Goal: Information Seeking & Learning: Learn about a topic

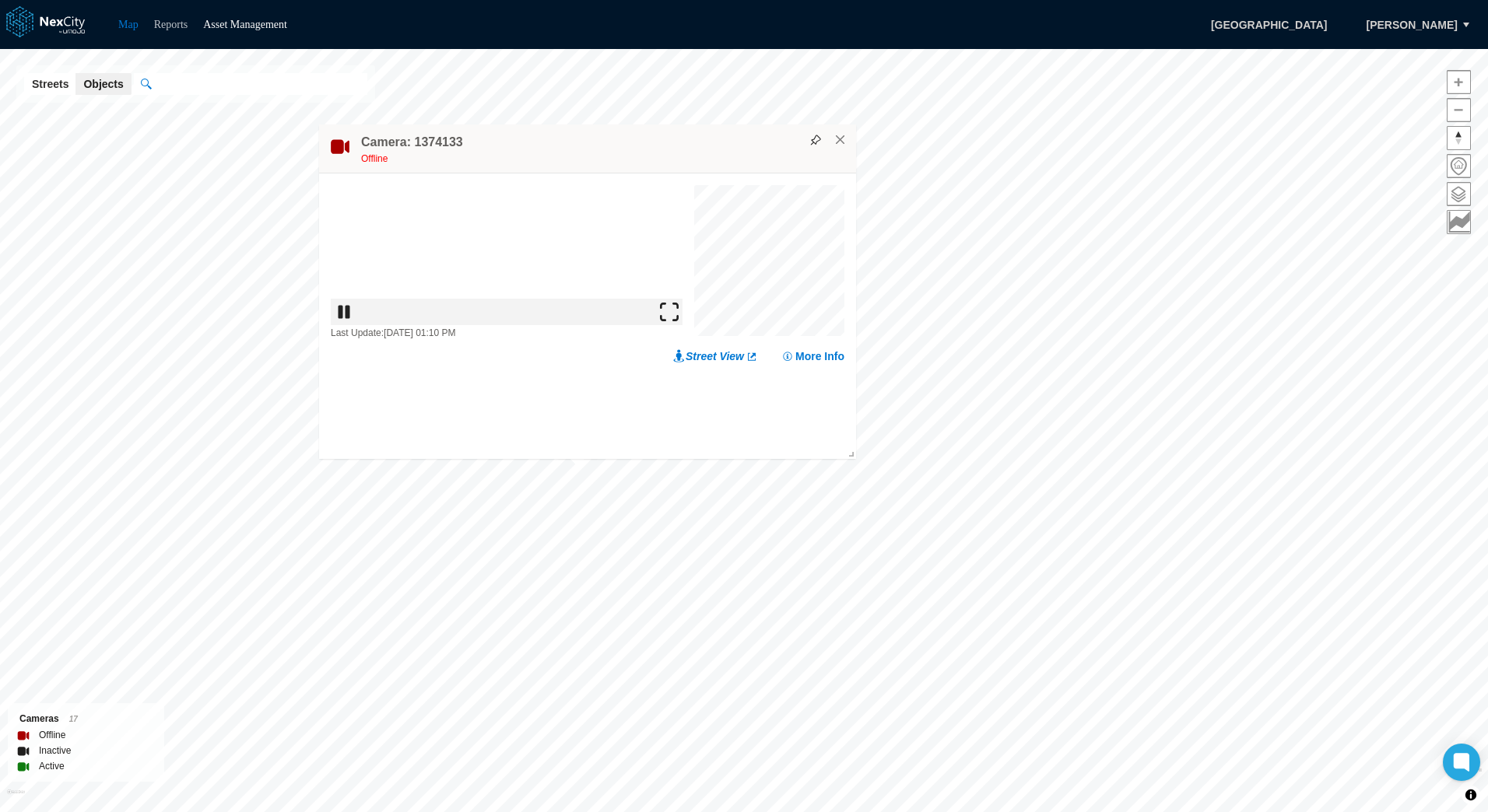
click at [183, 28] on link "Reports" at bounding box center [171, 24] width 34 height 12
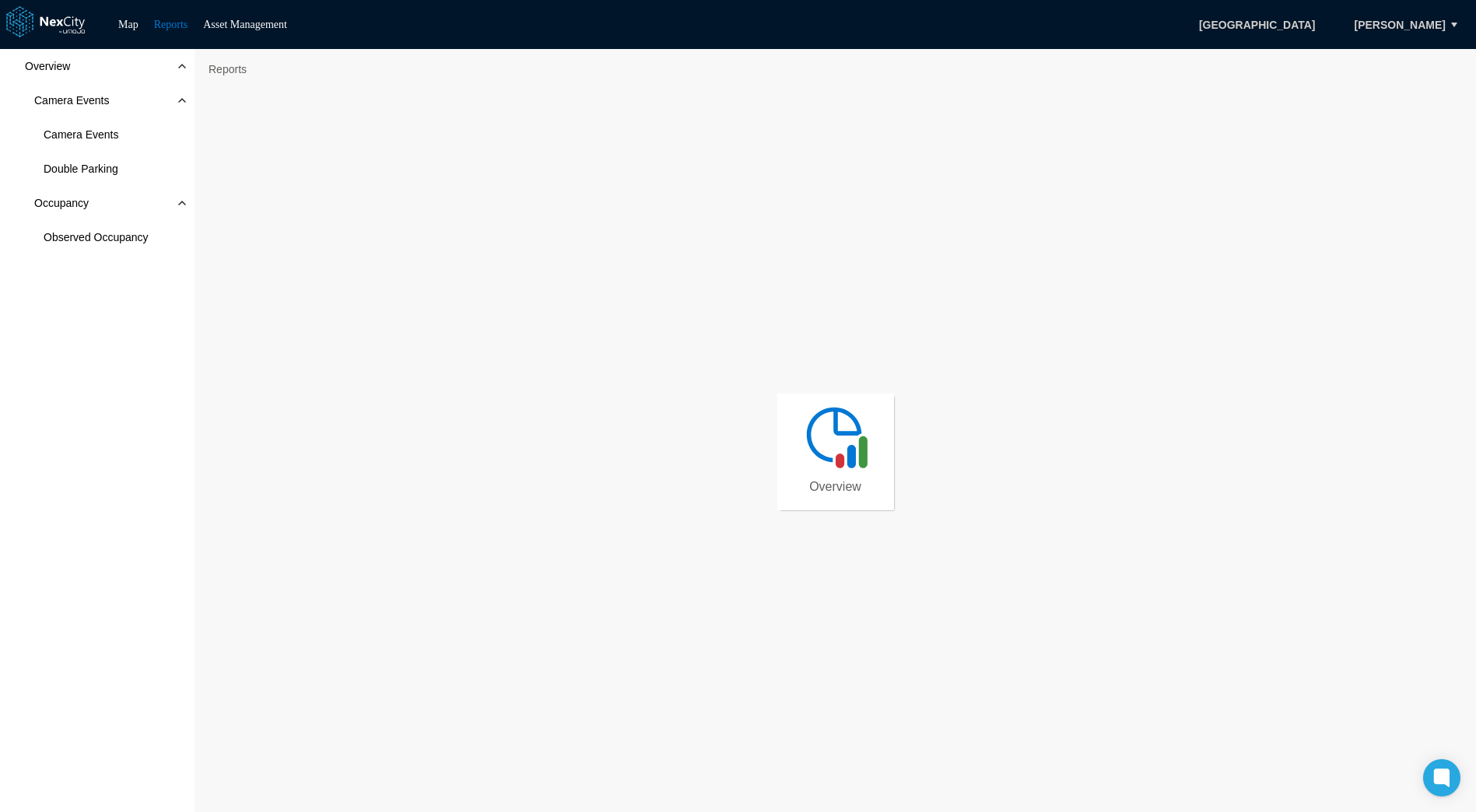
click at [861, 476] on link "Overview" at bounding box center [836, 452] width 117 height 117
click at [161, 432] on div "Overview Camera Events Camera Events Double Parking Occupancy Observed Occupancy" at bounding box center [97, 432] width 195 height 764
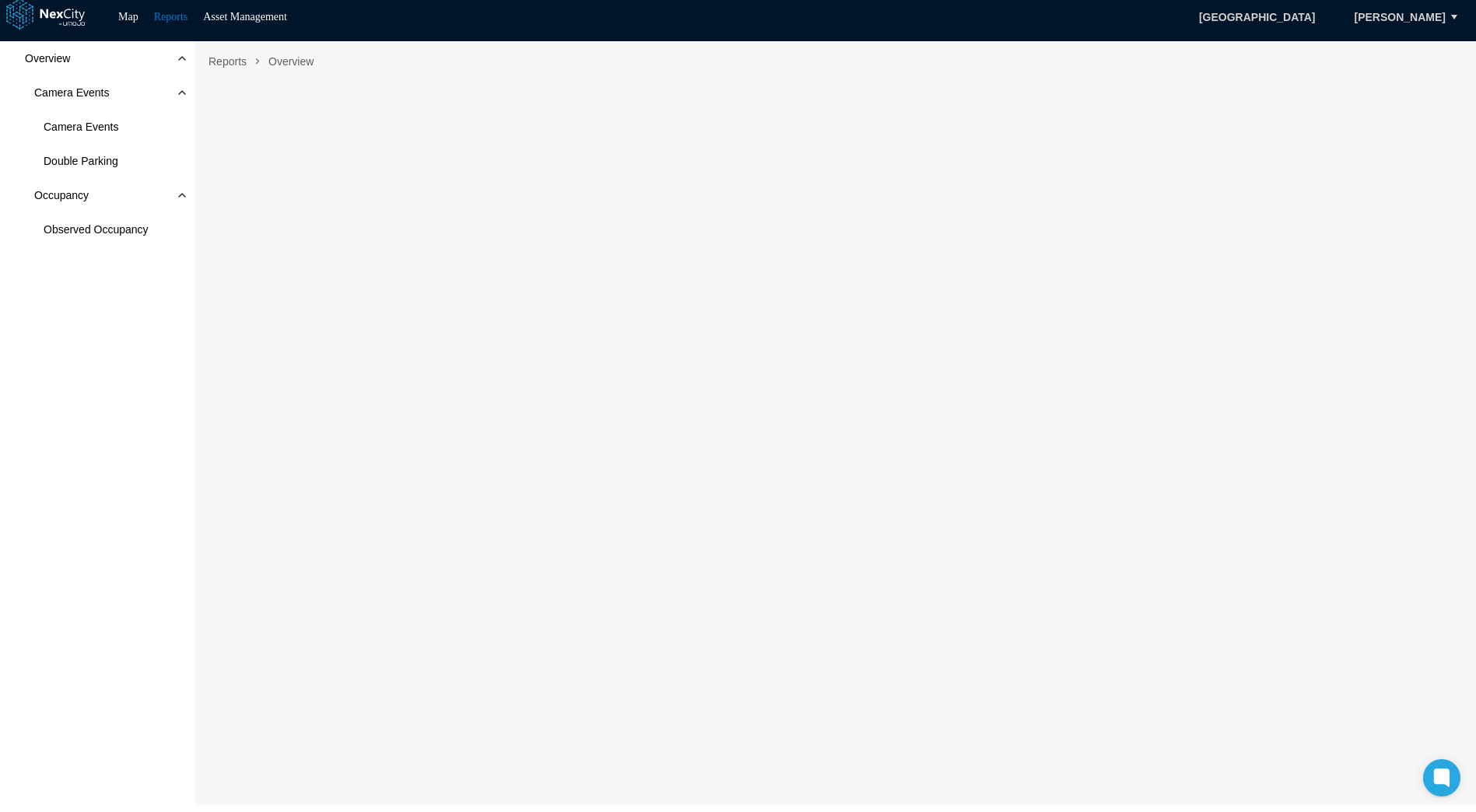
scroll to position [9, 0]
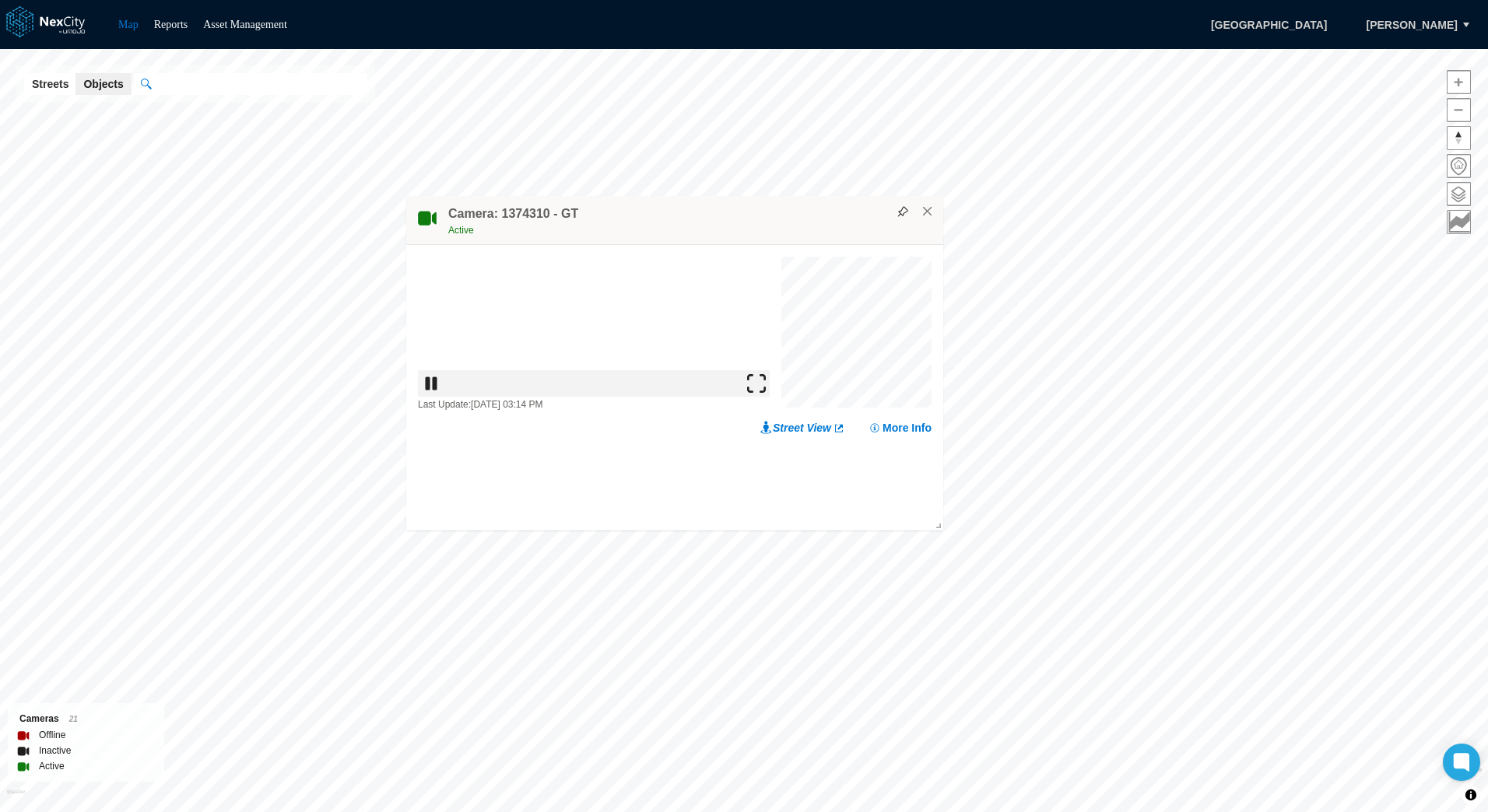
drag, startPoint x: 770, startPoint y: 464, endPoint x: 773, endPoint y: 544, distance: 80.1
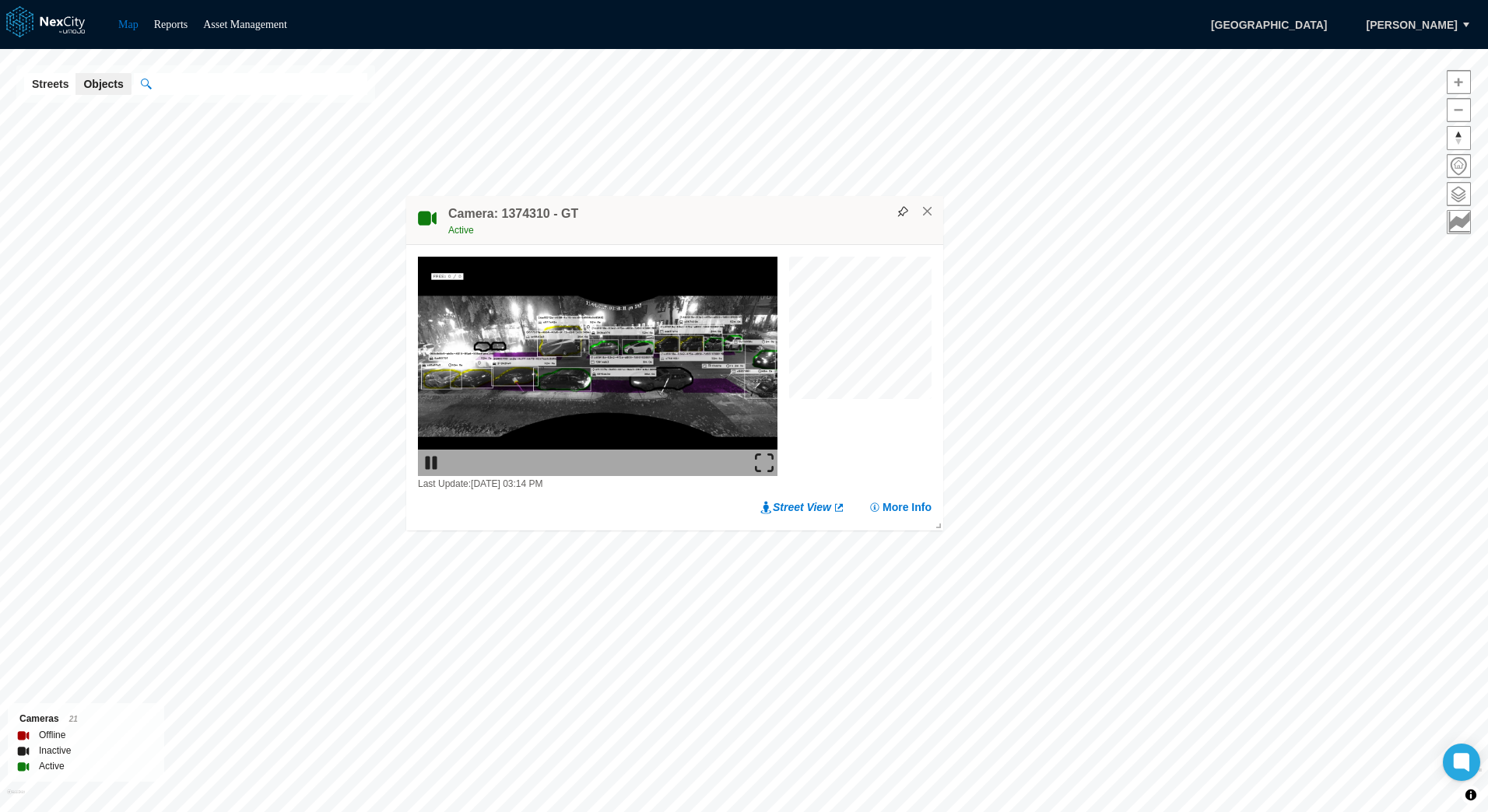
click at [770, 464] on img at bounding box center [764, 462] width 18 height 18
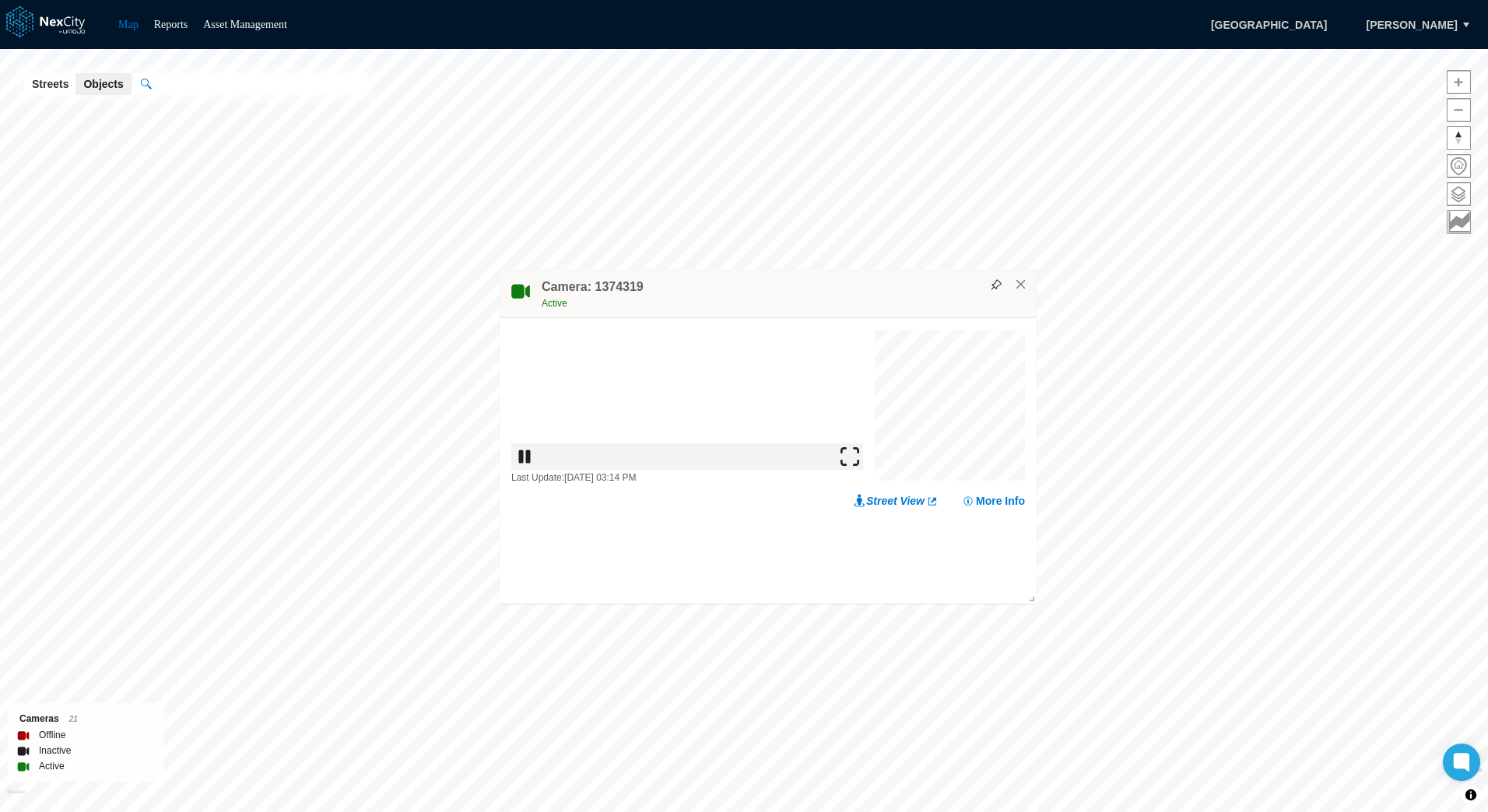
click at [854, 466] on img at bounding box center [850, 457] width 18 height 18
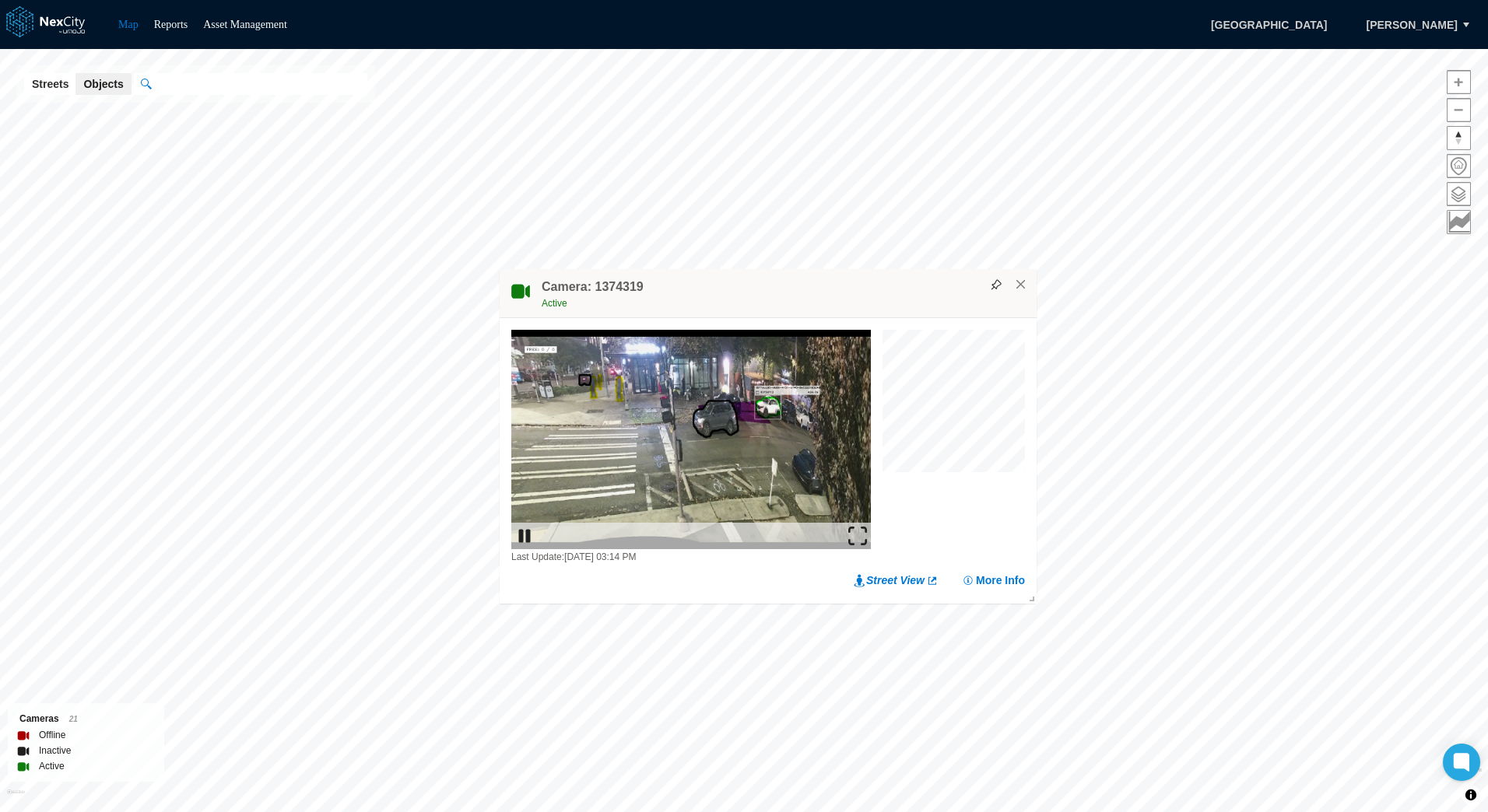
click at [854, 530] on img at bounding box center [857, 536] width 18 height 18
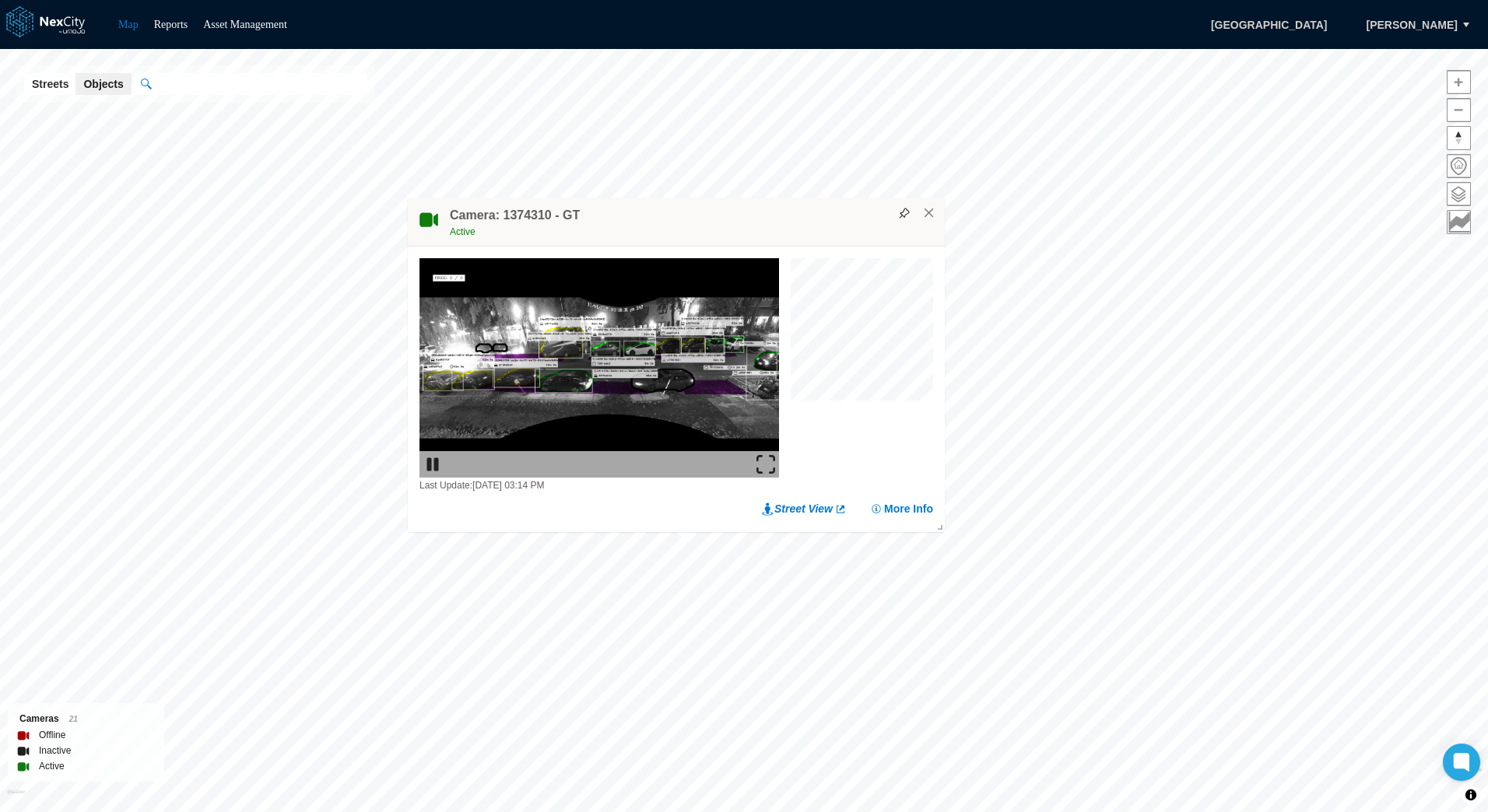
click at [878, 499] on div "Last Update: [DATE] 03:14 PM Street View More Info" at bounding box center [677, 387] width 537 height 282
click at [878, 505] on button "More Info" at bounding box center [901, 508] width 63 height 16
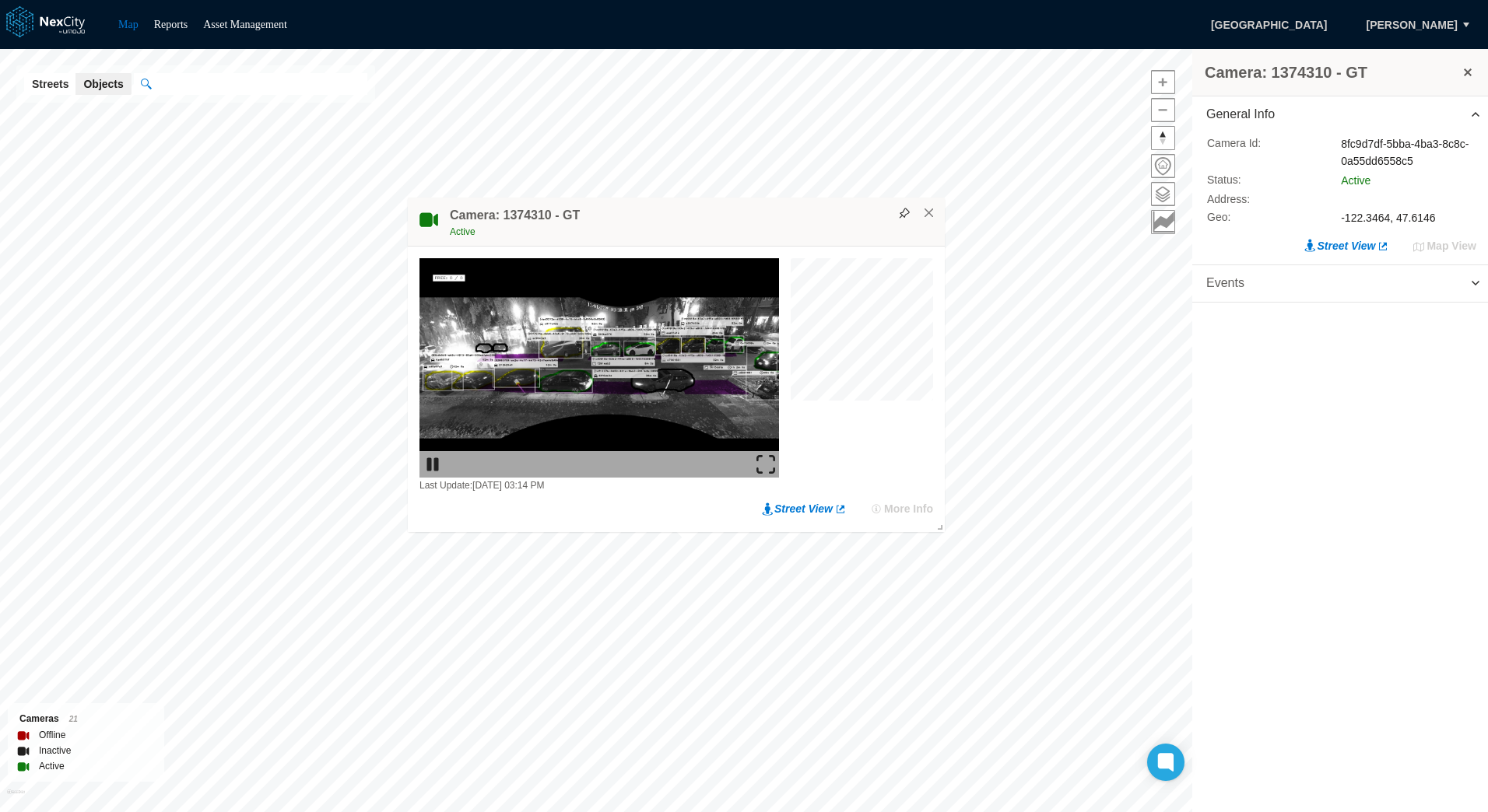
click at [1341, 293] on span "Events" at bounding box center [1340, 283] width 296 height 37
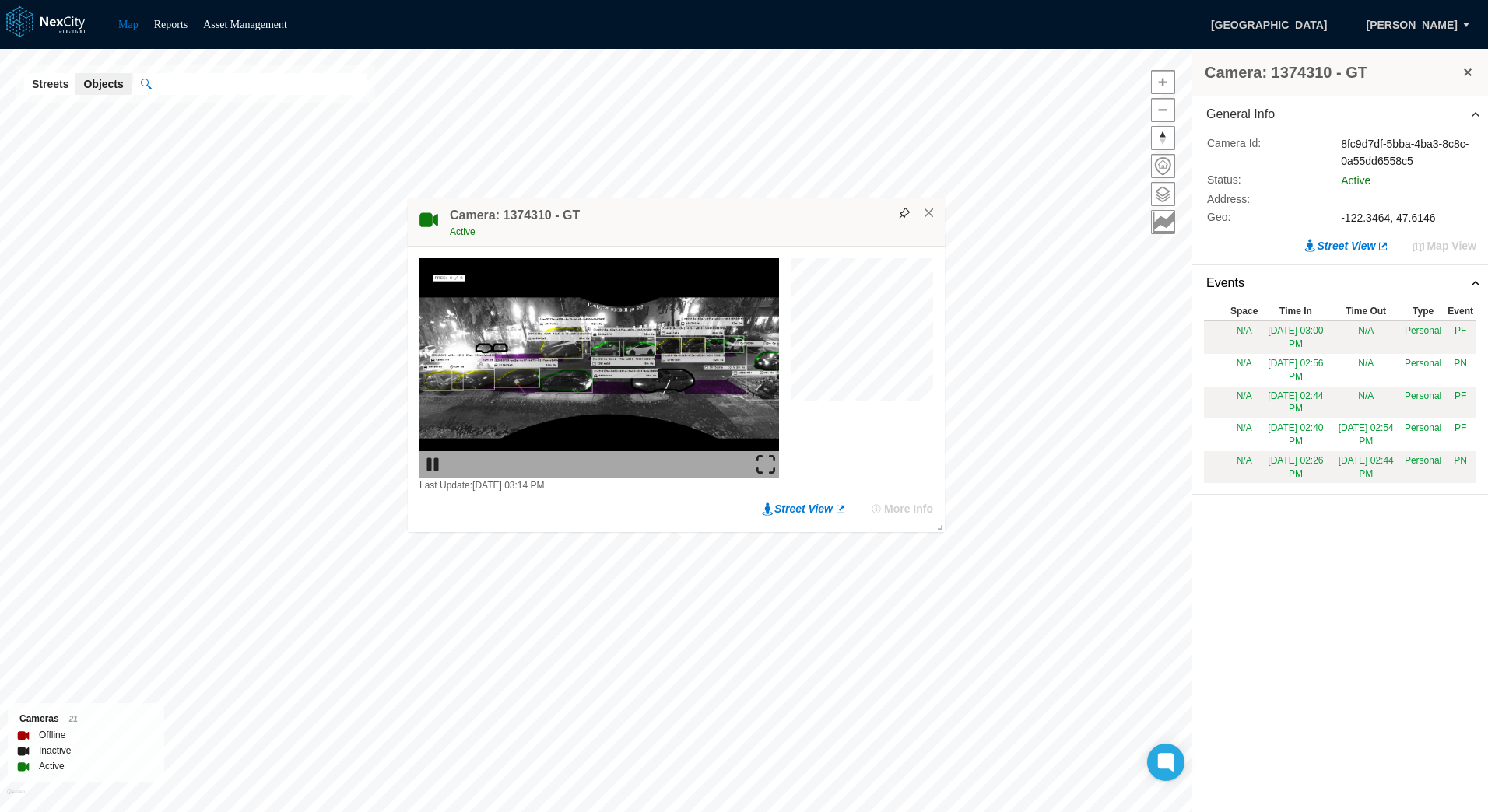
drag, startPoint x: 761, startPoint y: 464, endPoint x: 764, endPoint y: 545, distance: 81.1
click at [761, 464] on img at bounding box center [765, 464] width 18 height 18
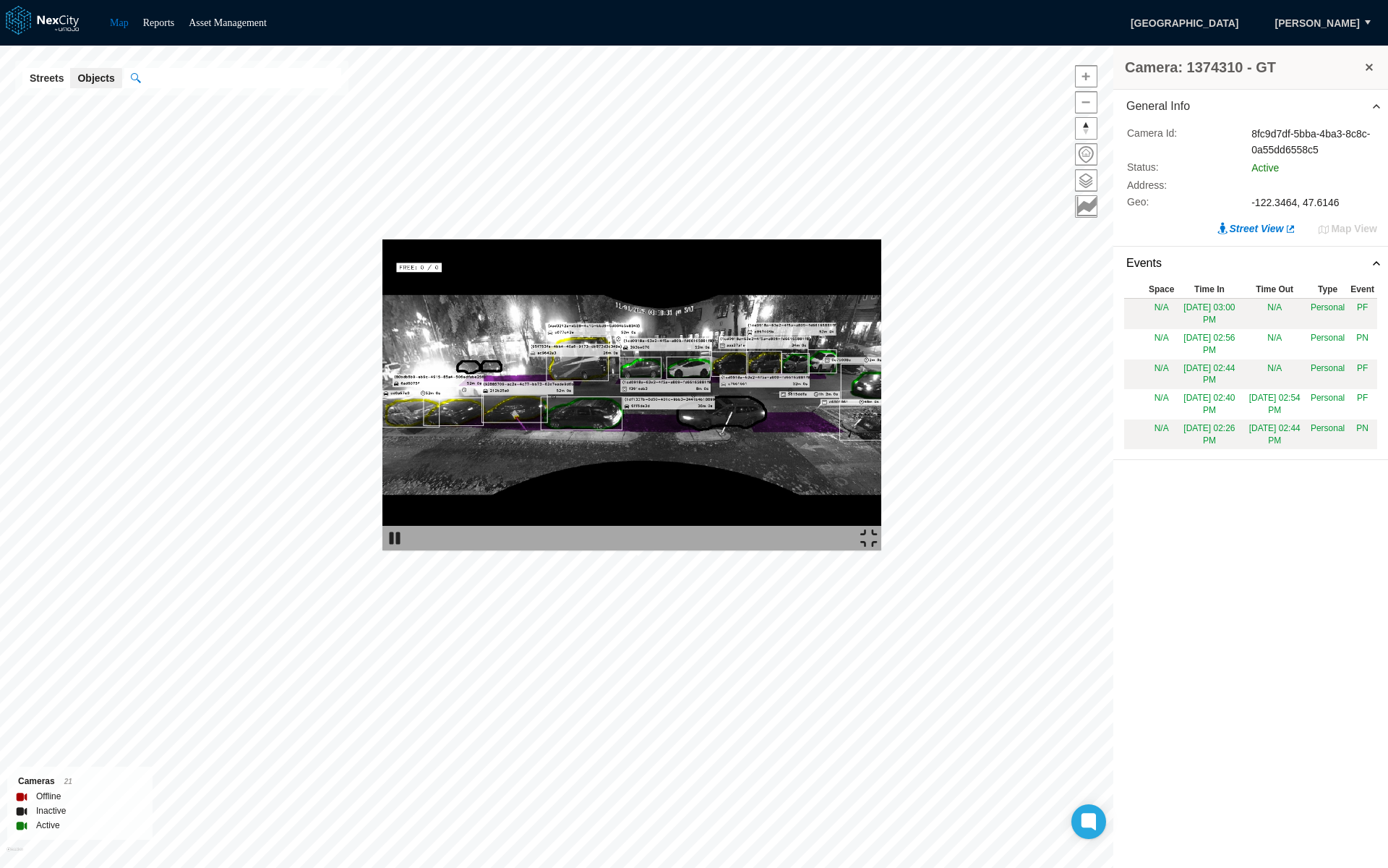
click at [382, 239] on img at bounding box center [632, 395] width 499 height 311
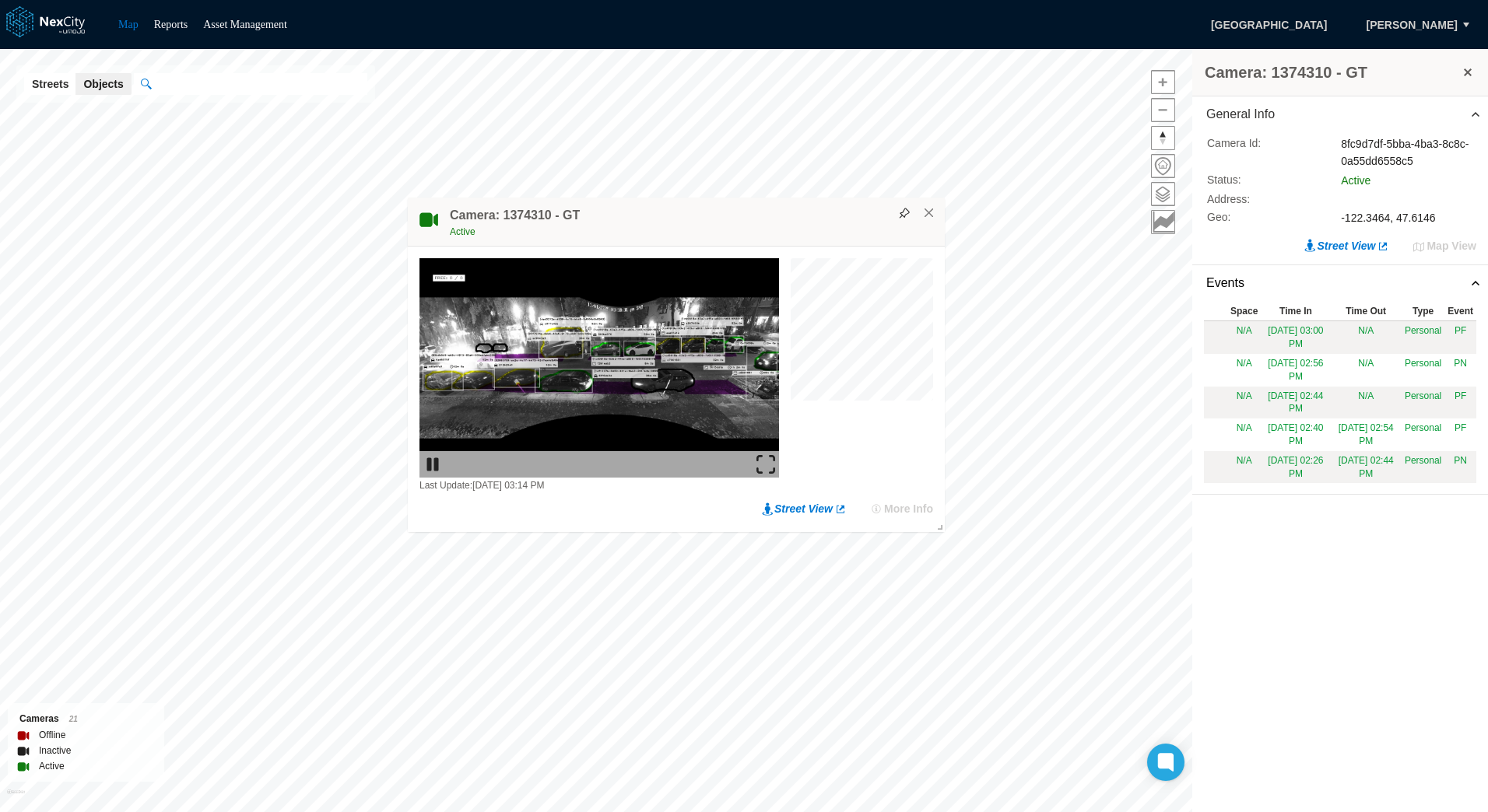
click at [228, 16] on li "Asset Management" at bounding box center [245, 25] width 84 height 18
click at [233, 27] on link "Asset Management" at bounding box center [245, 24] width 84 height 12
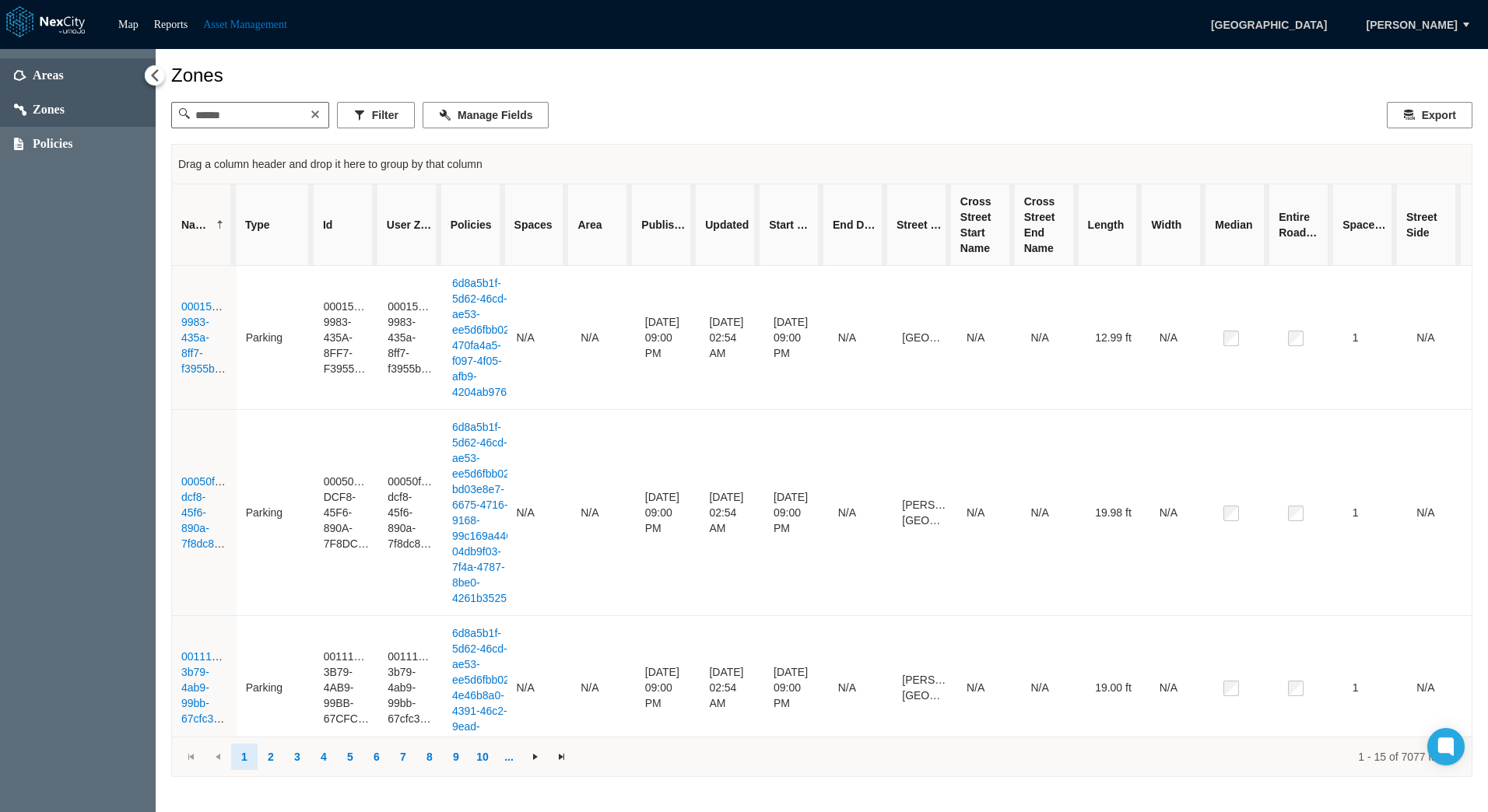
click at [99, 80] on span "Areas" at bounding box center [78, 75] width 156 height 34
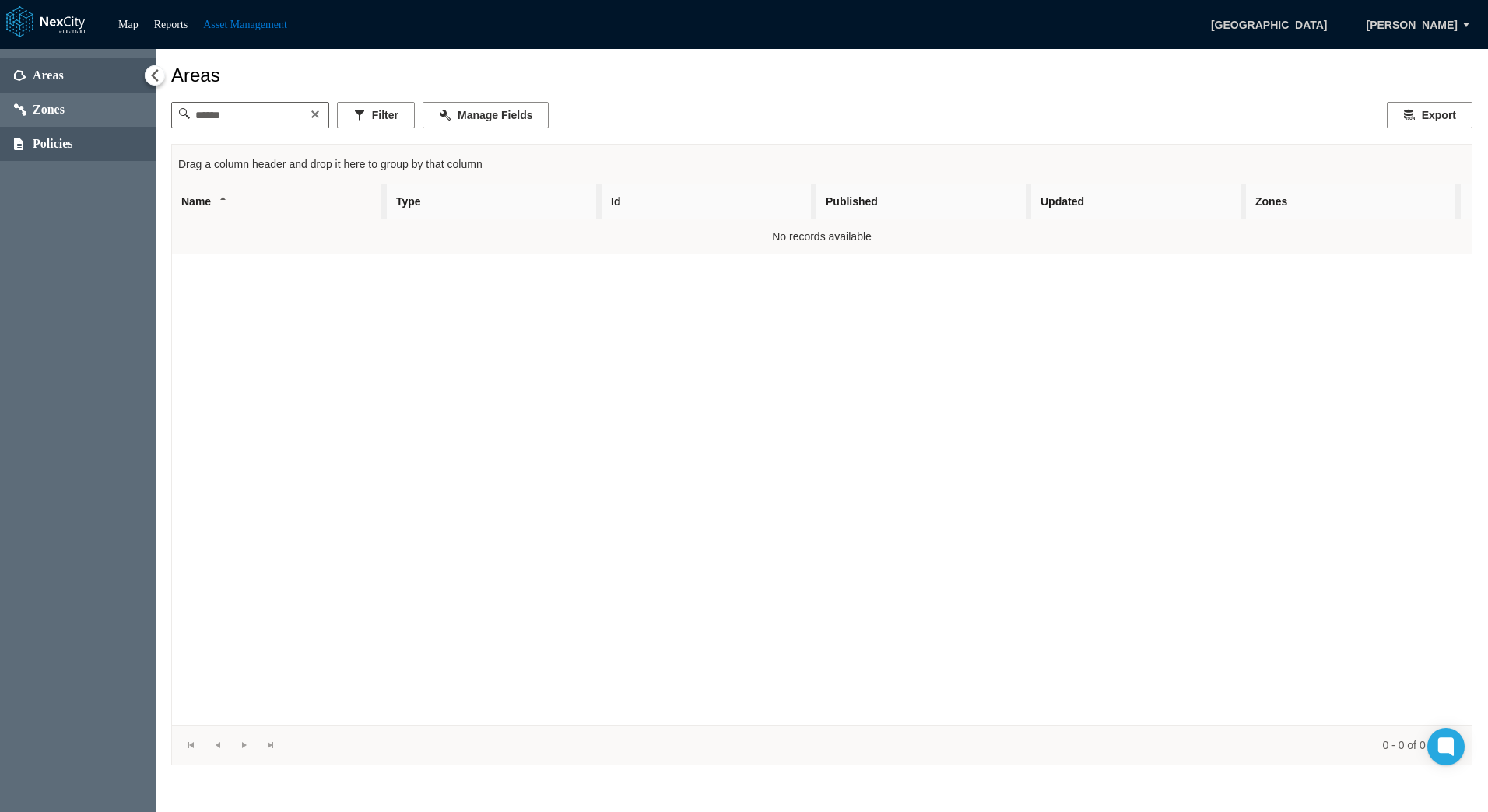
click at [86, 140] on span "Policies" at bounding box center [78, 144] width 156 height 34
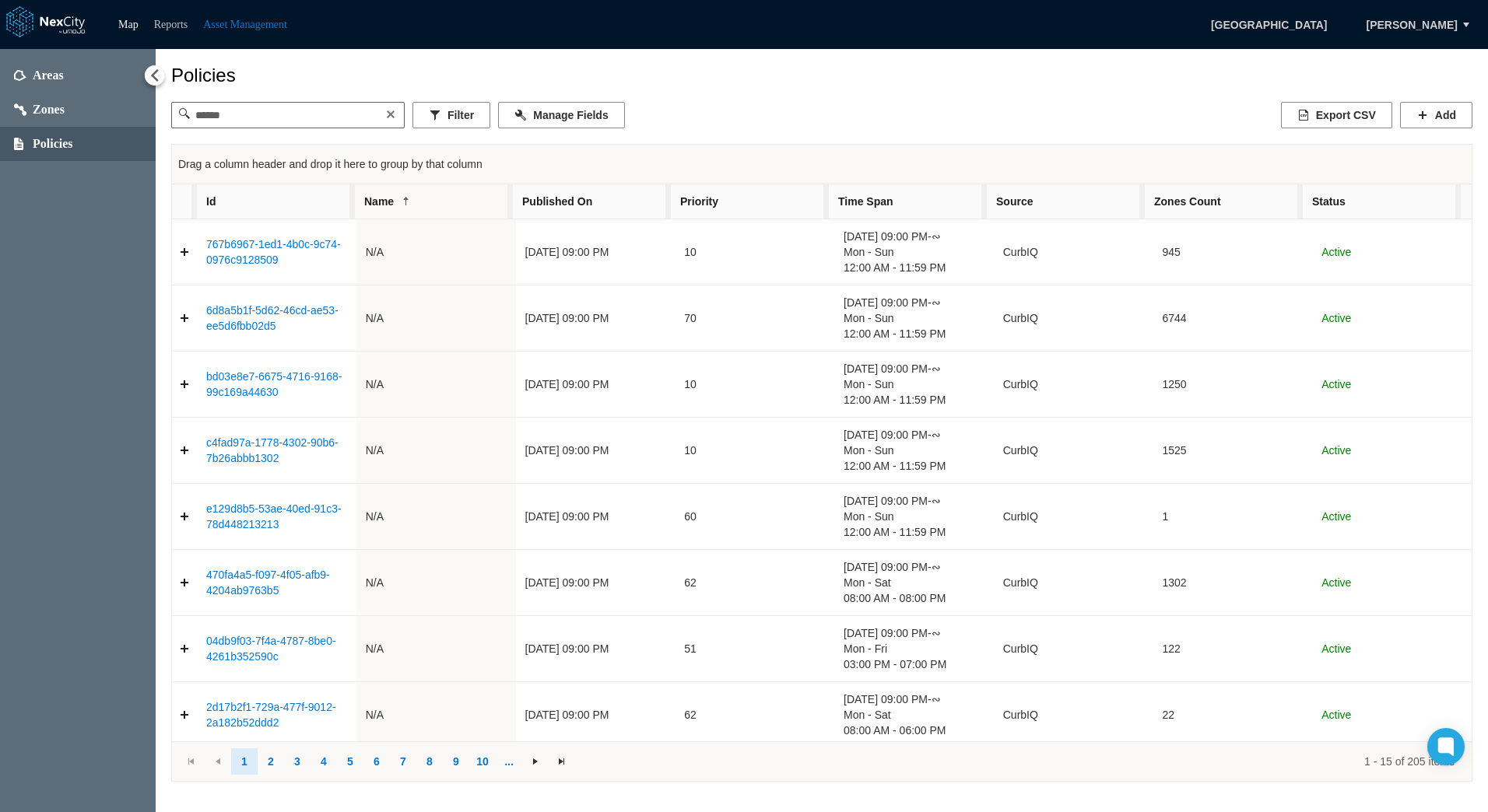
click at [169, 23] on link "Reports" at bounding box center [171, 24] width 34 height 12
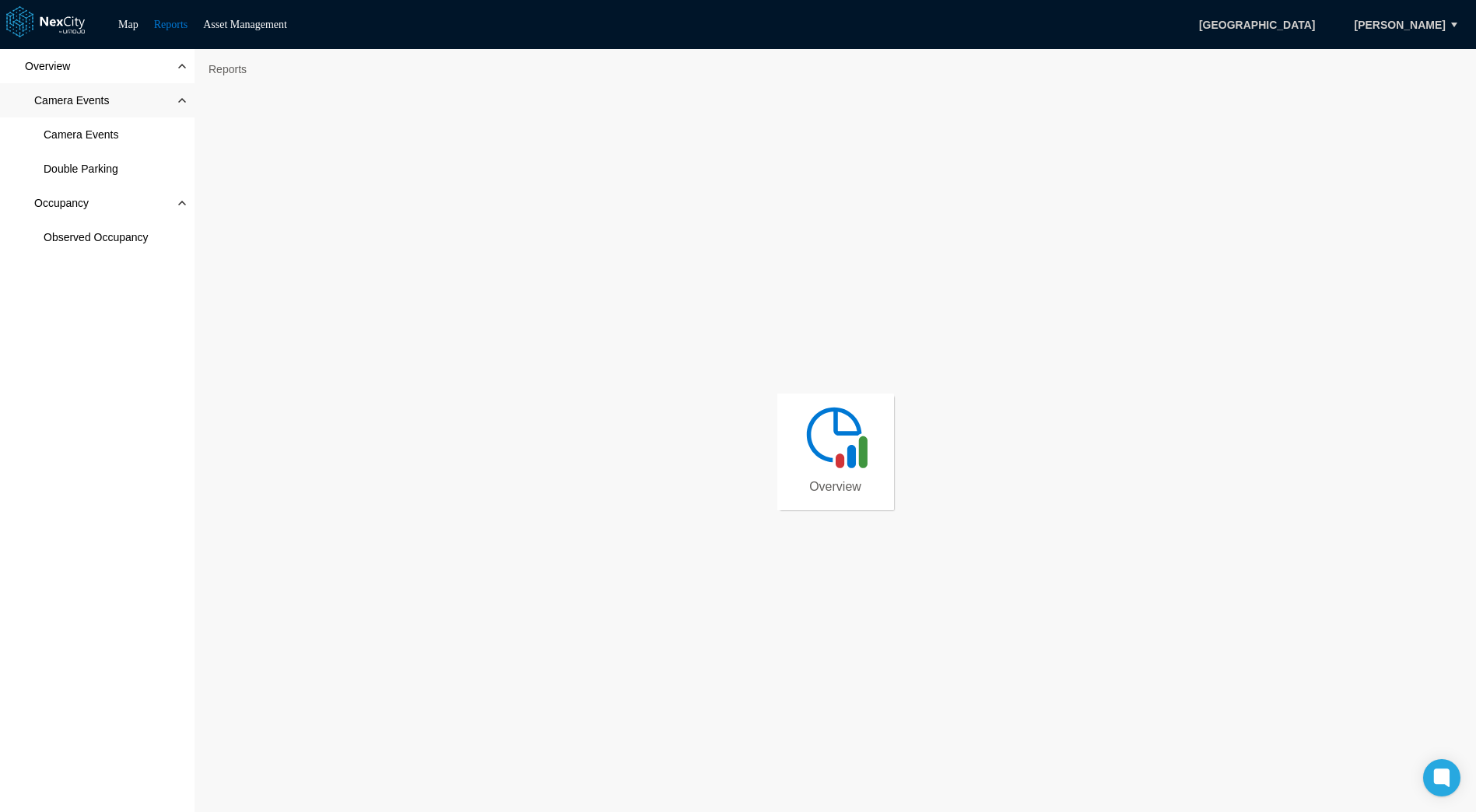
click at [71, 100] on span "Camera Events" at bounding box center [71, 100] width 74 height 16
click at [69, 135] on span "Camera Events" at bounding box center [80, 135] width 74 height 16
click at [130, 232] on span "Observed Occupancy" at bounding box center [96, 237] width 105 height 16
click at [110, 130] on span "Camera Events" at bounding box center [80, 135] width 74 height 16
